Goal: Task Accomplishment & Management: Use online tool/utility

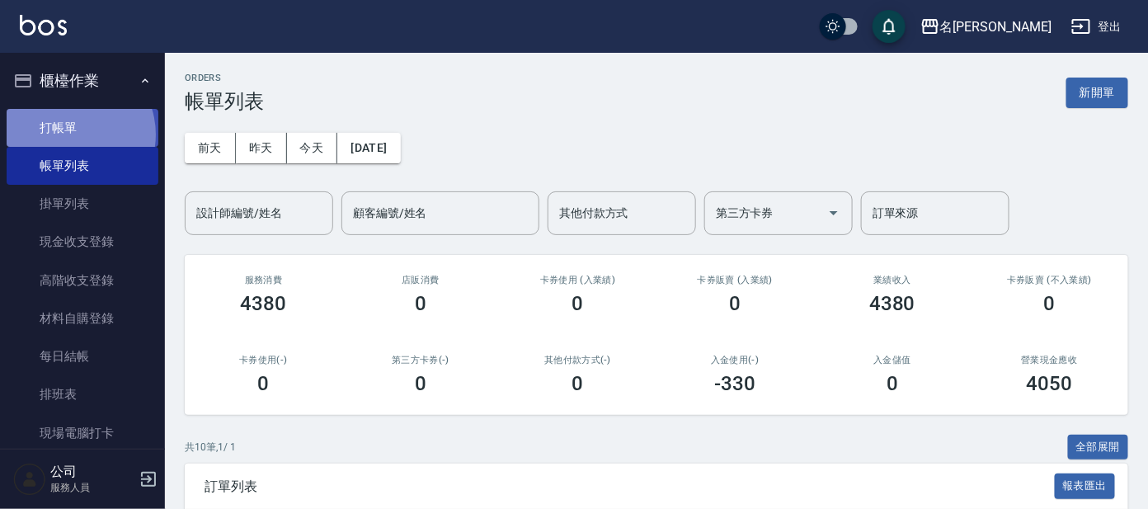
click at [69, 134] on link "打帳單" at bounding box center [83, 128] width 152 height 38
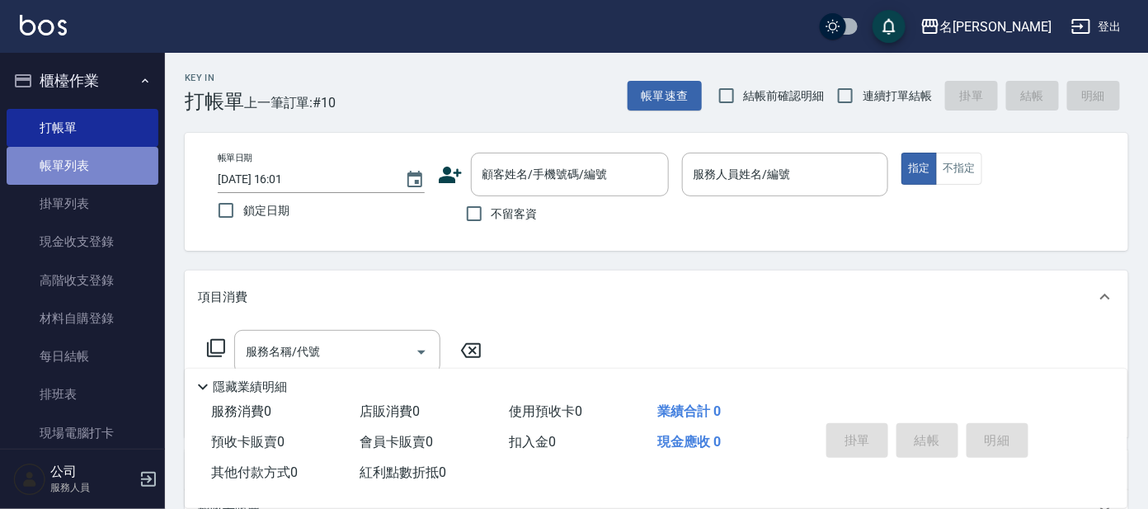
click at [101, 168] on link "帳單列表" at bounding box center [83, 166] width 152 height 38
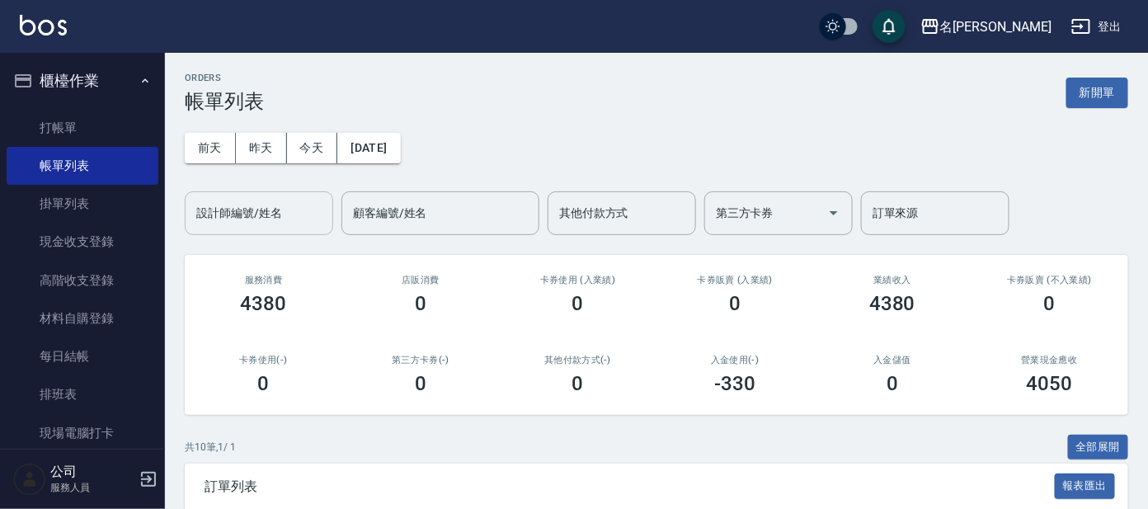
click at [261, 214] on input "設計師編號/姓名" at bounding box center [259, 213] width 134 height 29
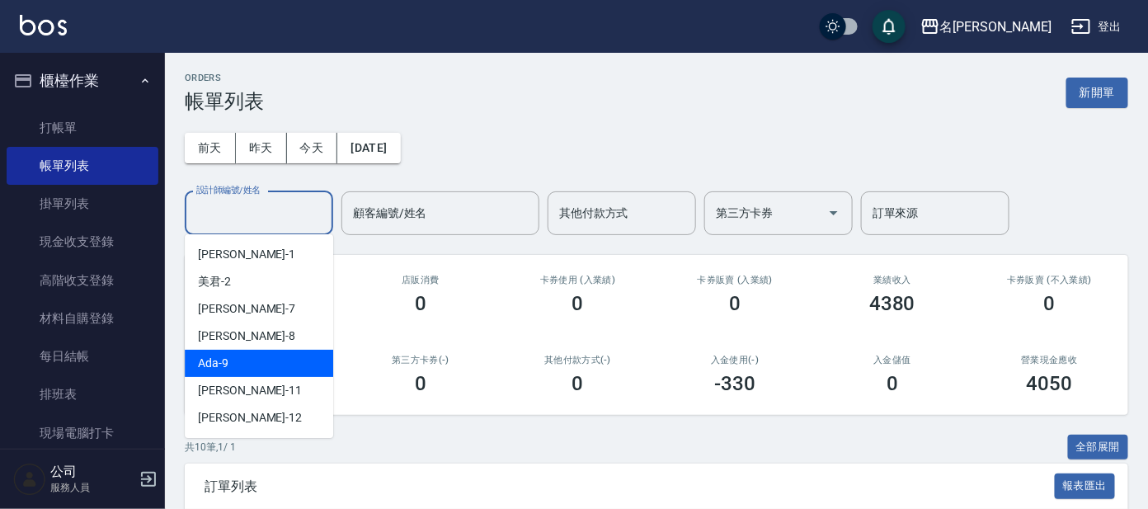
click at [262, 352] on div "Ada -9" at bounding box center [259, 363] width 148 height 27
type input "Ada-9"
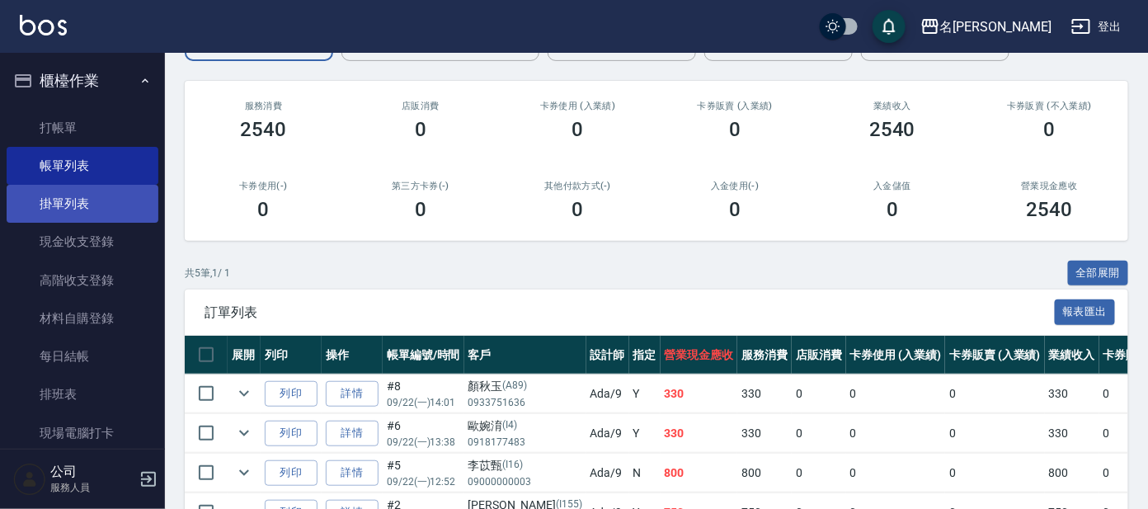
scroll to position [7, 0]
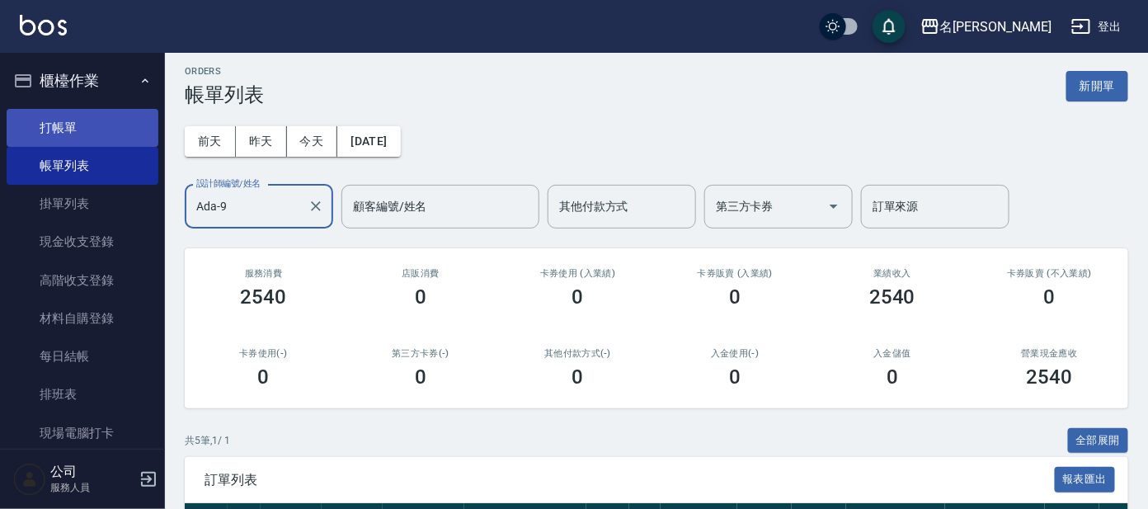
click at [80, 134] on link "打帳單" at bounding box center [83, 128] width 152 height 38
